Goal: Task Accomplishment & Management: Use online tool/utility

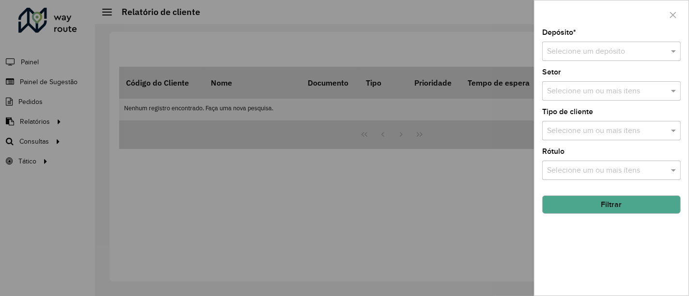
click at [608, 51] on input "text" at bounding box center [601, 52] width 109 height 12
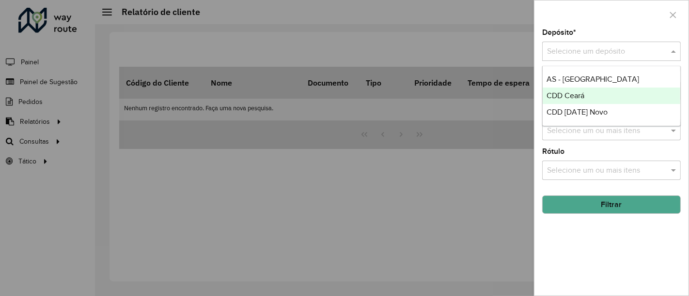
click at [581, 107] on div "CDD [DATE] Novo" at bounding box center [611, 112] width 138 height 16
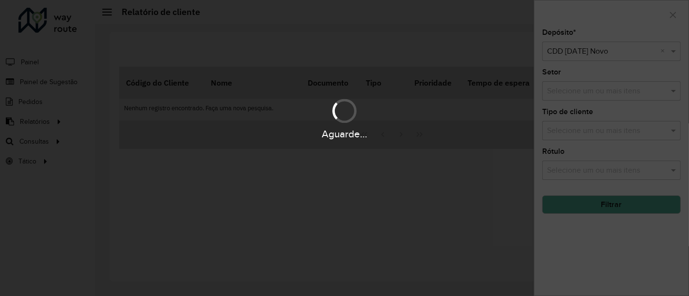
click at [446, 244] on div "Aguarde..." at bounding box center [344, 148] width 689 height 296
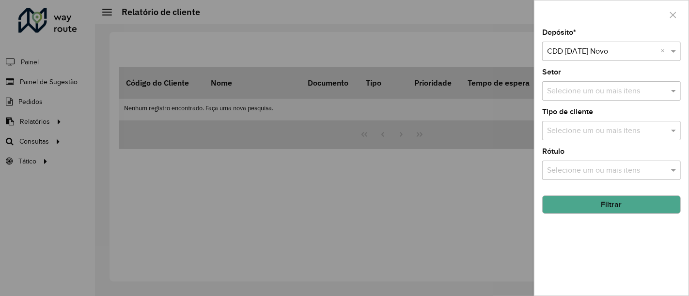
click at [498, 206] on div at bounding box center [344, 148] width 689 height 296
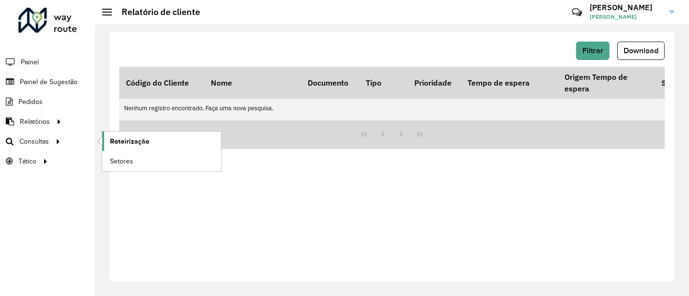
click at [129, 141] on span "Roteirização" at bounding box center [129, 142] width 39 height 10
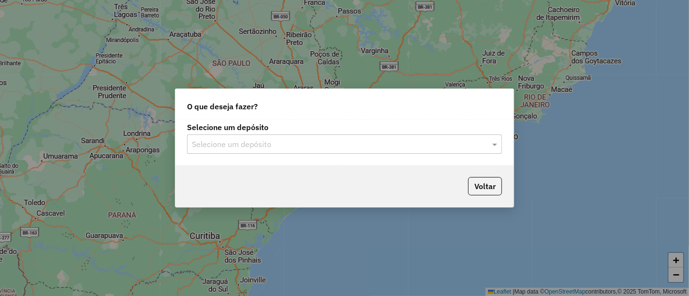
drag, startPoint x: 489, startPoint y: 139, endPoint x: 437, endPoint y: 155, distance: 54.0
click at [488, 139] on div at bounding box center [344, 144] width 315 height 13
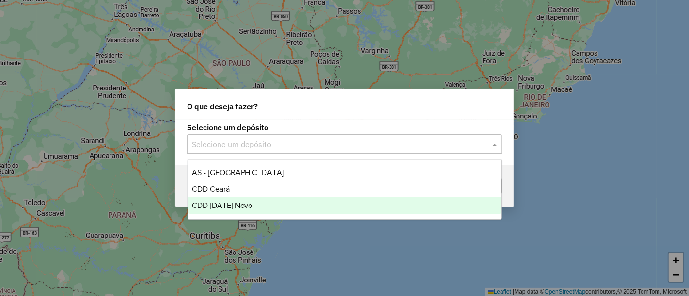
click at [305, 203] on div "CDD [DATE] Novo" at bounding box center [344, 206] width 313 height 16
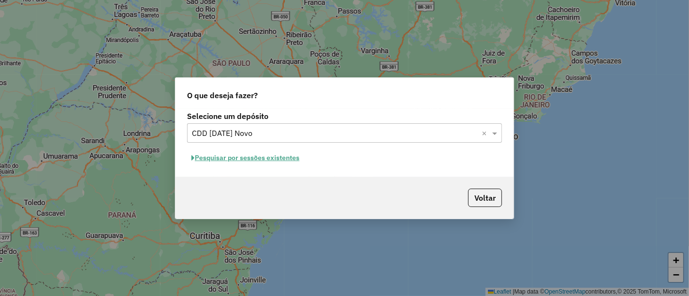
click at [281, 161] on button "Pesquisar por sessões existentes" at bounding box center [245, 158] width 117 height 15
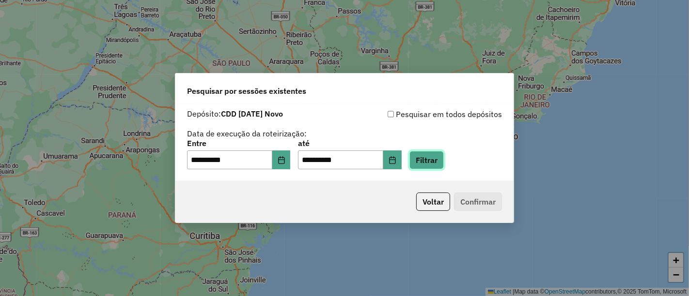
click at [444, 152] on button "Filtrar" at bounding box center [426, 160] width 34 height 18
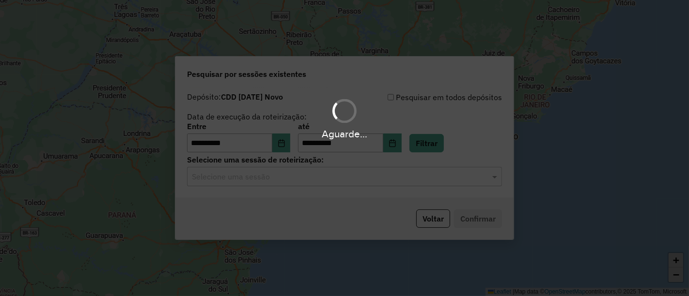
click at [356, 189] on div "**********" at bounding box center [344, 143] width 338 height 111
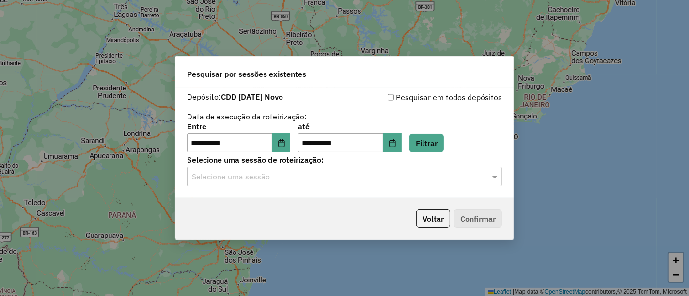
click at [355, 185] on div "Selecione uma sessão" at bounding box center [344, 176] width 315 height 19
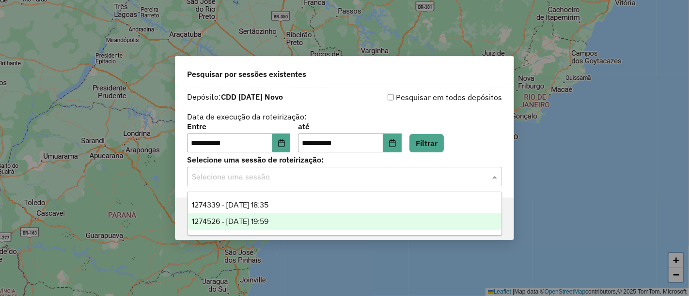
click at [318, 217] on div "1274526 - 12/09/2025 19:59" at bounding box center [344, 222] width 313 height 16
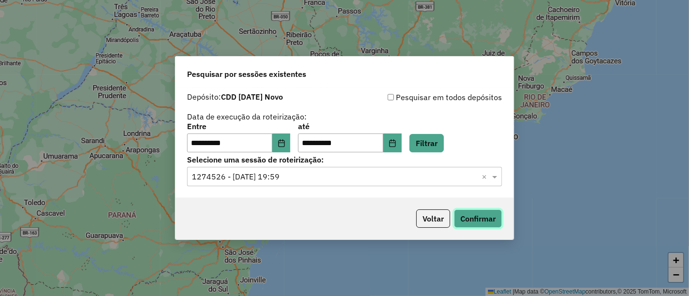
click at [493, 222] on button "Confirmar" at bounding box center [478, 219] width 48 height 18
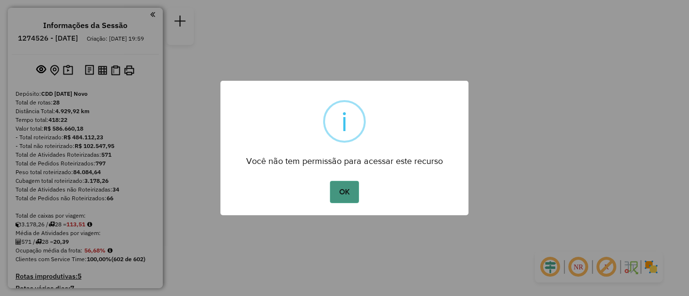
click at [352, 191] on button "OK" at bounding box center [344, 192] width 29 height 22
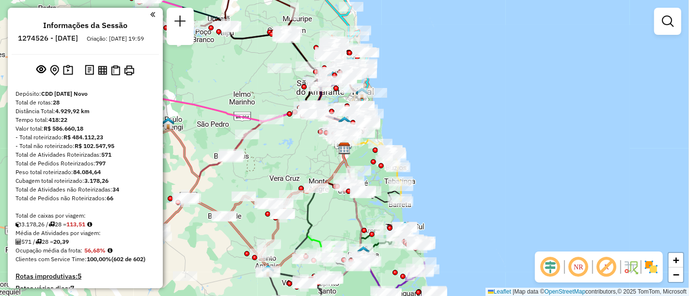
click at [591, 81] on div "Janela de atendimento Grade de atendimento Capacidade Transportadoras Veículos …" at bounding box center [344, 148] width 689 height 296
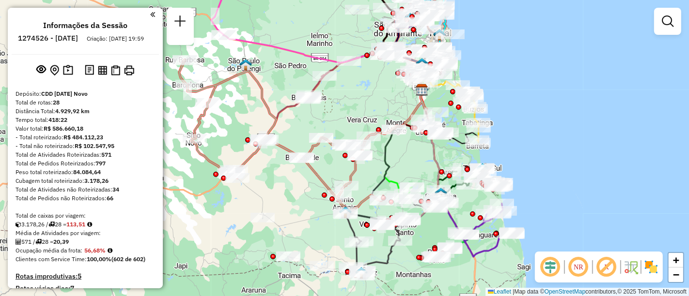
drag, startPoint x: 509, startPoint y: 164, endPoint x: 566, endPoint y: 115, distance: 74.9
click at [566, 115] on div "Janela de atendimento Grade de atendimento Capacidade Transportadoras Veículos …" at bounding box center [344, 148] width 689 height 296
click at [668, 18] on em at bounding box center [668, 21] width 12 height 12
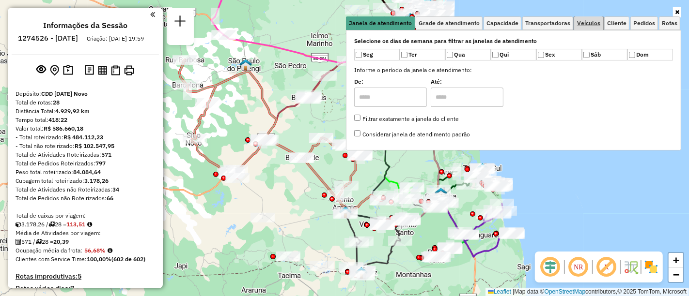
click at [598, 24] on span "Veículos" at bounding box center [588, 23] width 23 height 6
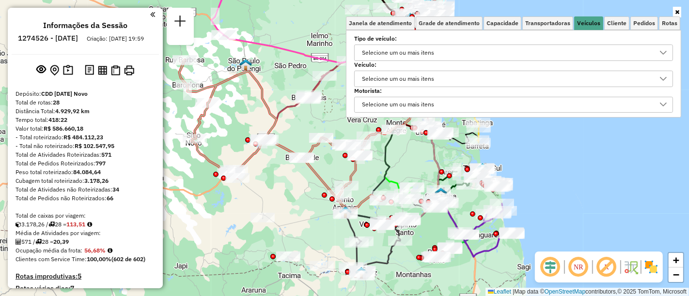
click at [390, 76] on div "Selecione um ou mais itens" at bounding box center [397, 78] width 79 height 15
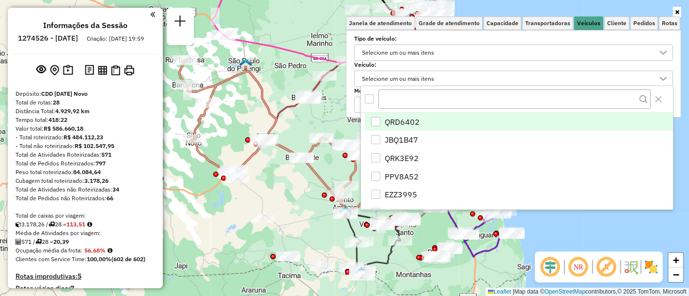
type input "*******"
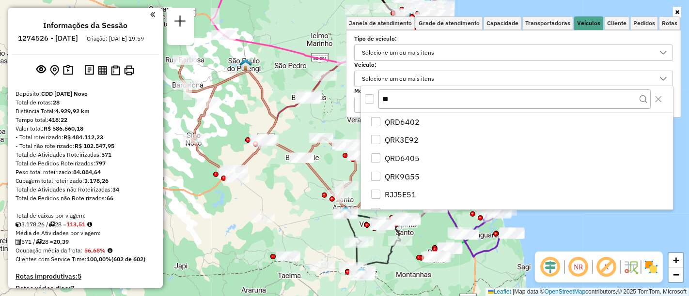
type input "***"
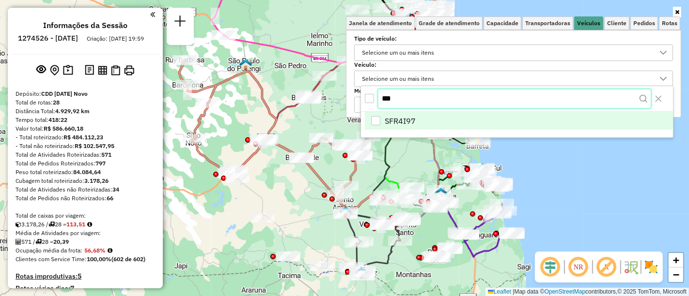
type input "***"
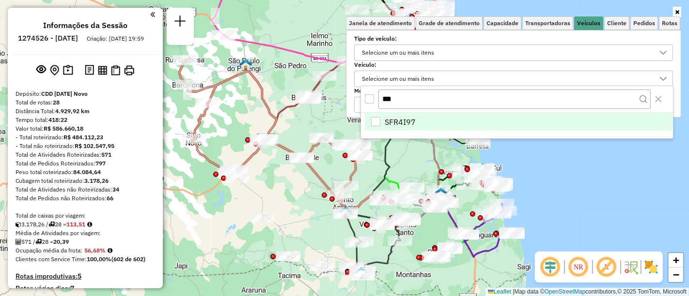
click at [374, 121] on div "SFR4I97" at bounding box center [375, 121] width 9 height 9
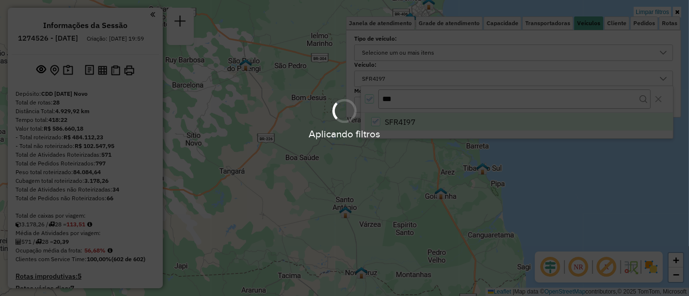
click at [588, 180] on div "Aplicando filtros" at bounding box center [344, 148] width 689 height 296
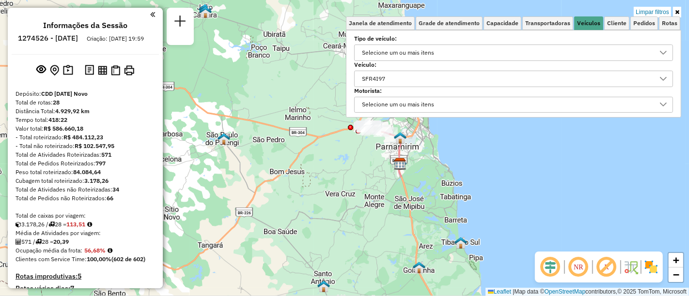
drag, startPoint x: 553, startPoint y: 149, endPoint x: 524, endPoint y: 263, distance: 118.4
click at [524, 263] on div "Limpar filtros Janela de atendimento Grade de atendimento Capacidade Transporta…" at bounding box center [344, 148] width 689 height 296
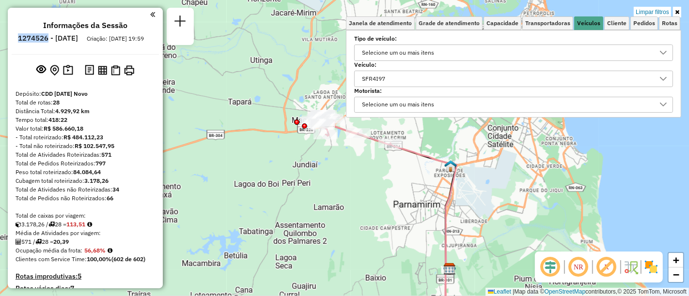
drag, startPoint x: 59, startPoint y: 40, endPoint x: 74, endPoint y: 40, distance: 14.5
click at [74, 40] on ul "Informações da Sessão 1274526 - [DATE] Criação: [DATE] 19:59" at bounding box center [85, 34] width 147 height 26
copy h6 "1274526"
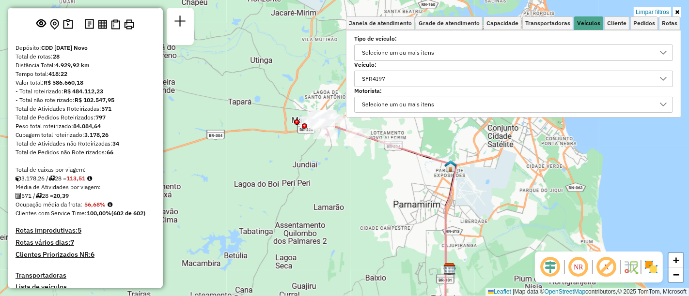
scroll to position [21, 0]
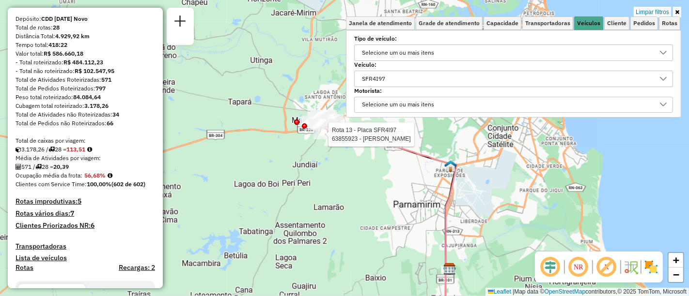
select select "**********"
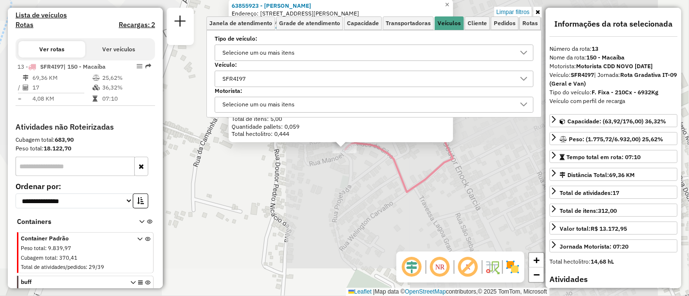
scroll to position [379, 0]
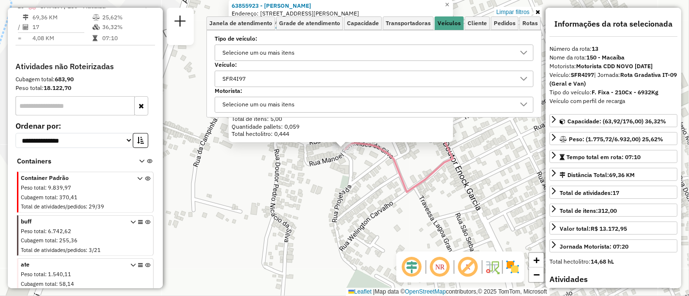
click at [454, 189] on div "Rota 13 - Placa SFR4I97 63855923 - [PERSON_NAME] 63855923 - [PERSON_NAME]: [STR…" at bounding box center [344, 148] width 689 height 296
